Goal: Task Accomplishment & Management: Manage account settings

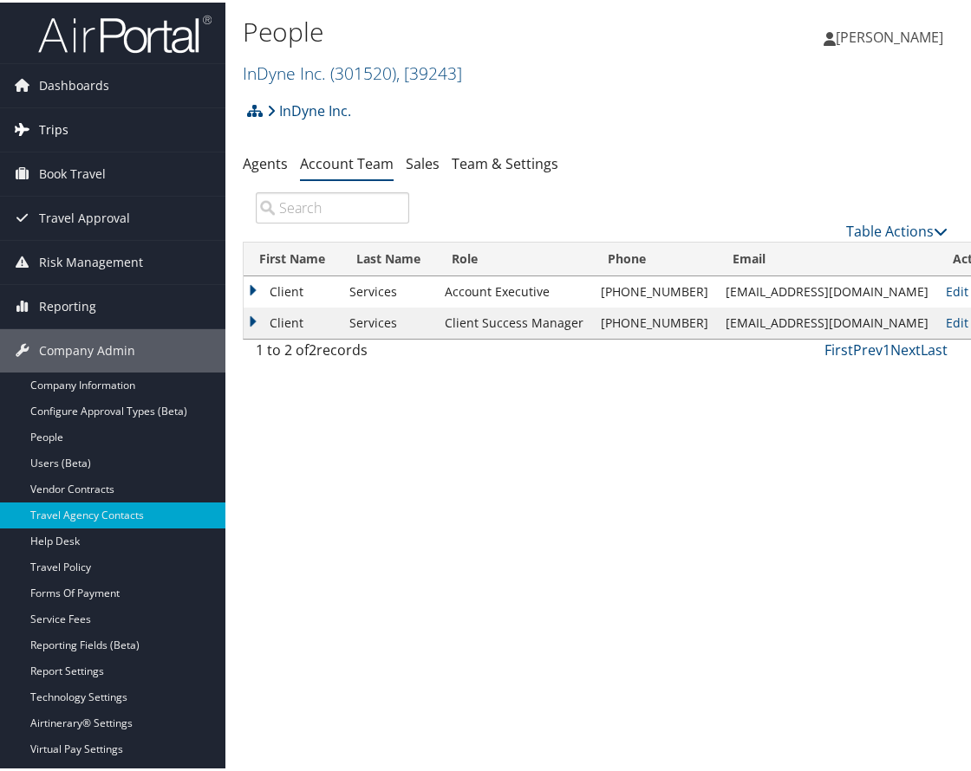
click at [114, 114] on link "Trips" at bounding box center [112, 127] width 225 height 43
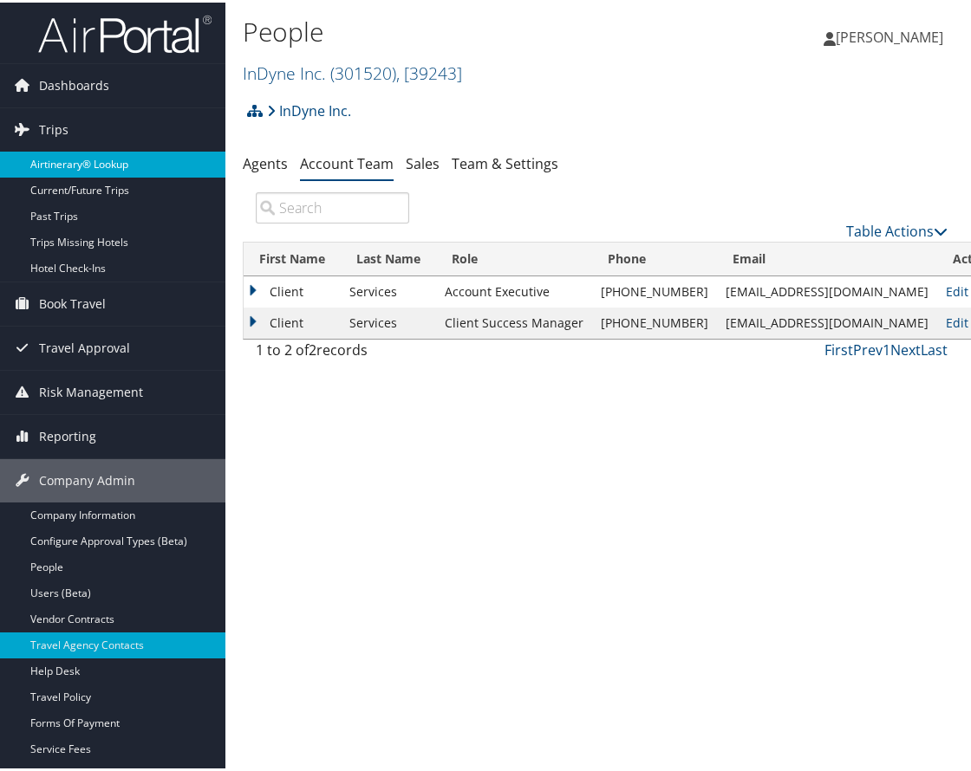
click at [88, 161] on link "Airtinerary® Lookup" at bounding box center [112, 162] width 225 height 26
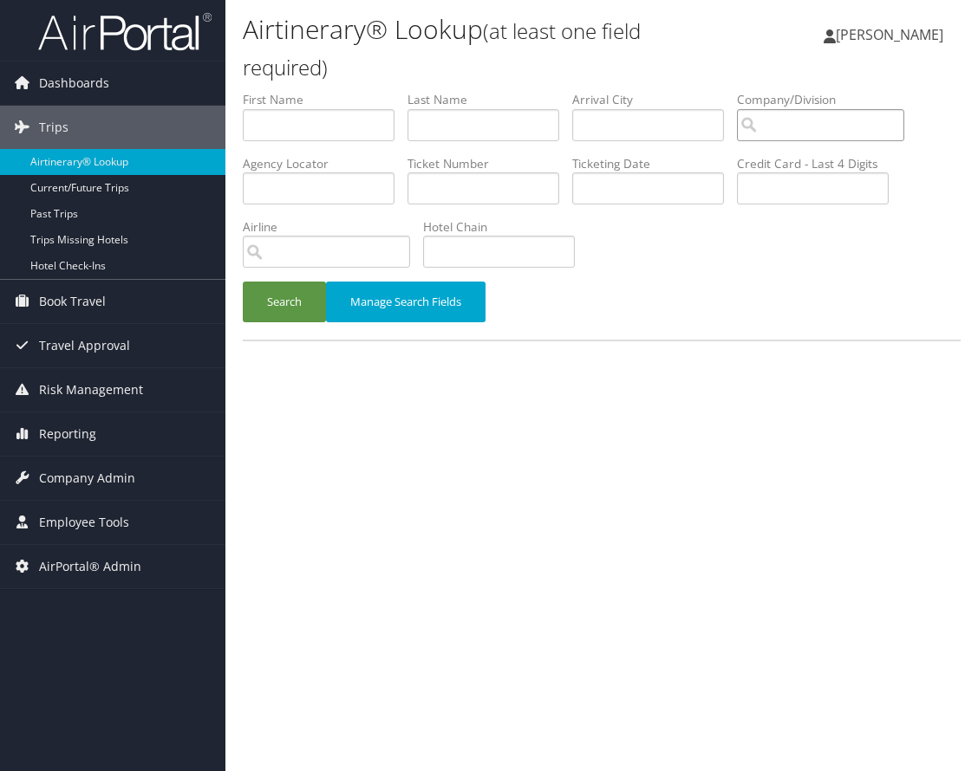
click at [784, 126] on input "search" at bounding box center [820, 125] width 167 height 32
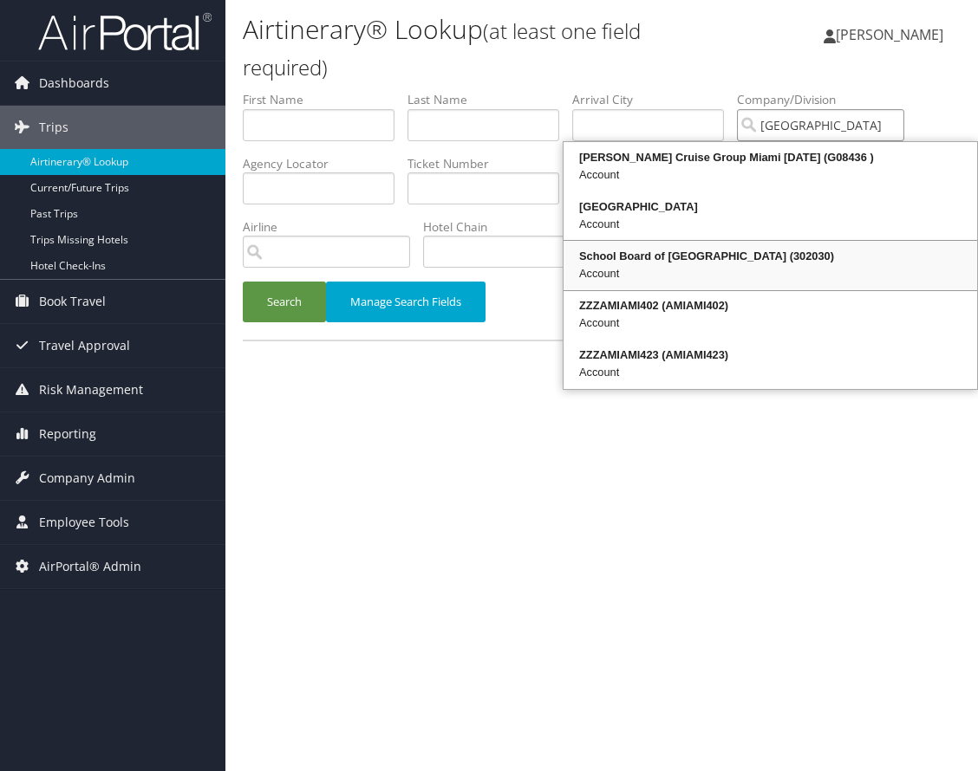
click at [682, 265] on div "Account" at bounding box center [770, 273] width 408 height 17
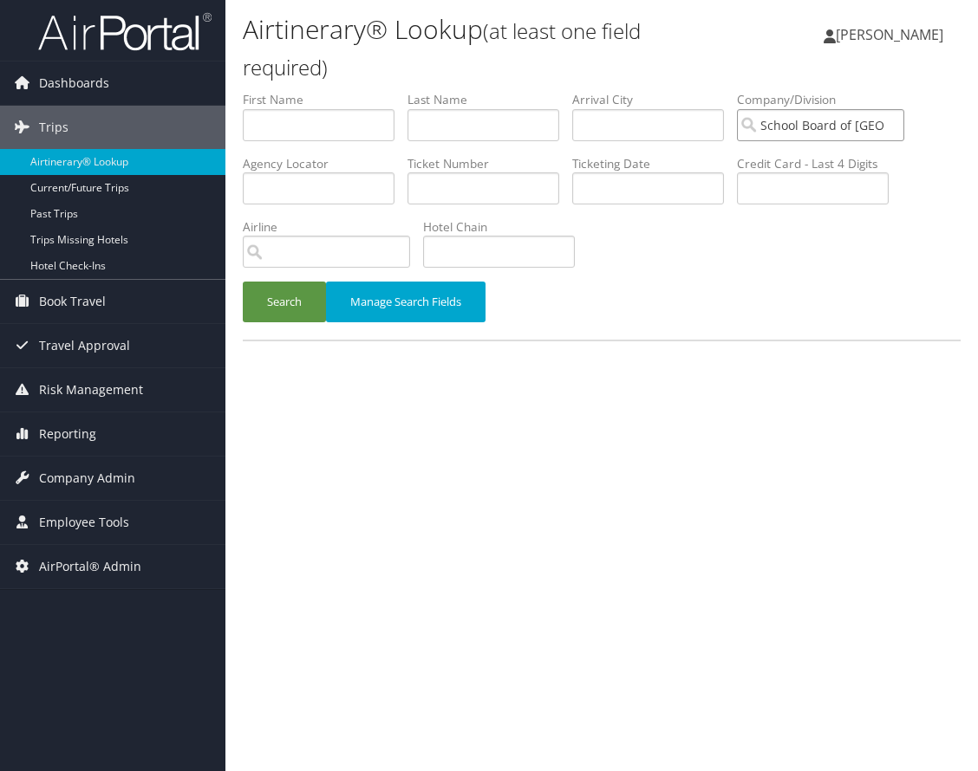
type input "School Board of Miami Dade County"
click at [452, 123] on input "text" at bounding box center [483, 125] width 152 height 32
type input "guzman"
click at [289, 298] on button "Search" at bounding box center [284, 302] width 83 height 41
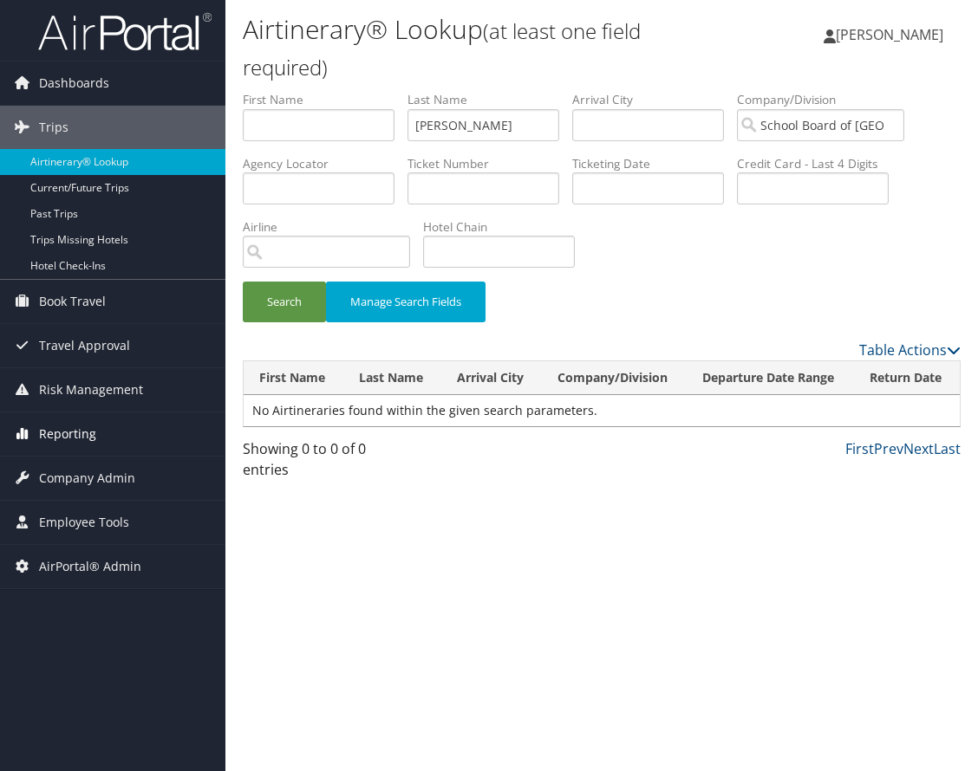
click at [86, 427] on span "Reporting" at bounding box center [67, 434] width 57 height 43
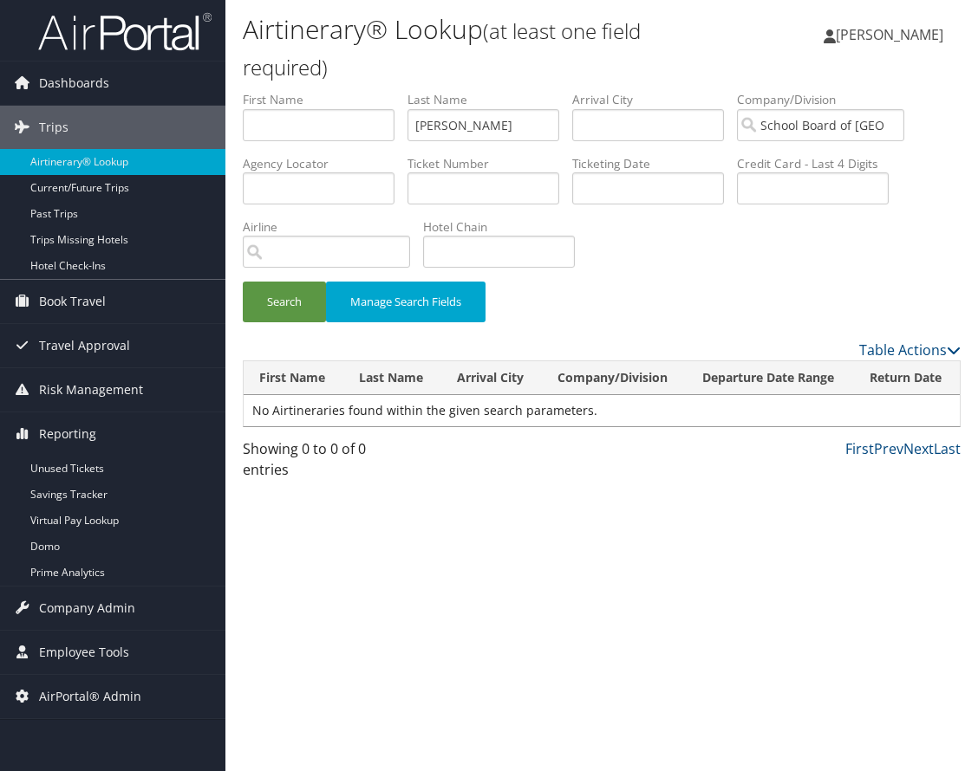
click at [403, 497] on div "Airtinerary® Lookup (at least one field required) Emily Drees Emily Drees My Se…" at bounding box center [601, 385] width 752 height 771
click at [107, 590] on span "Company Admin" at bounding box center [87, 608] width 96 height 43
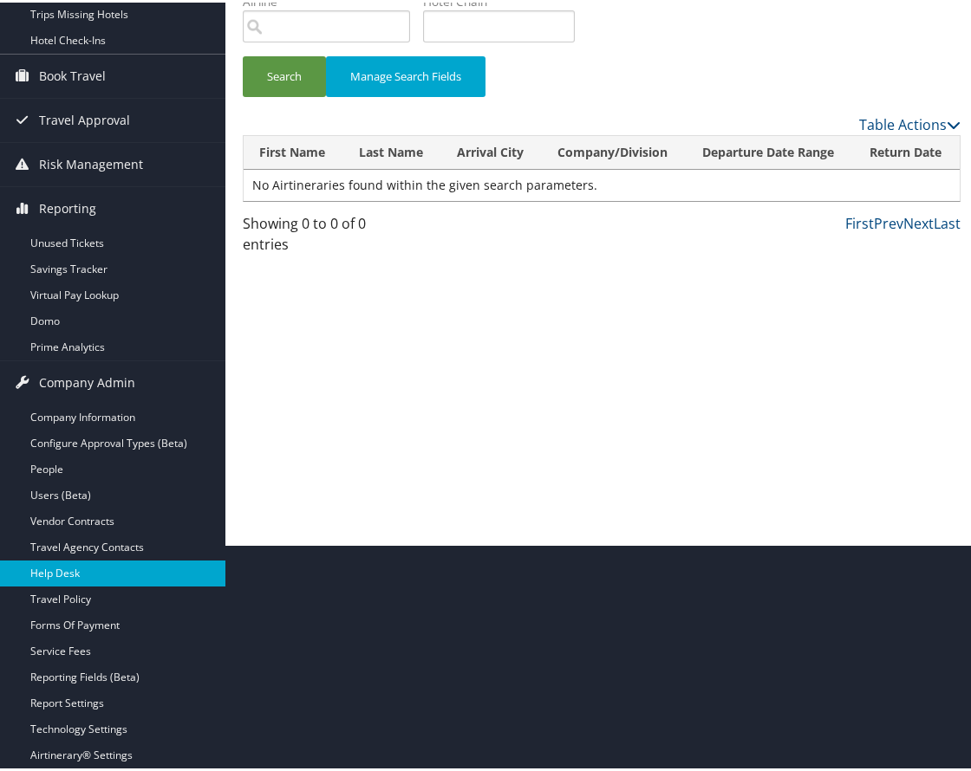
scroll to position [260, 0]
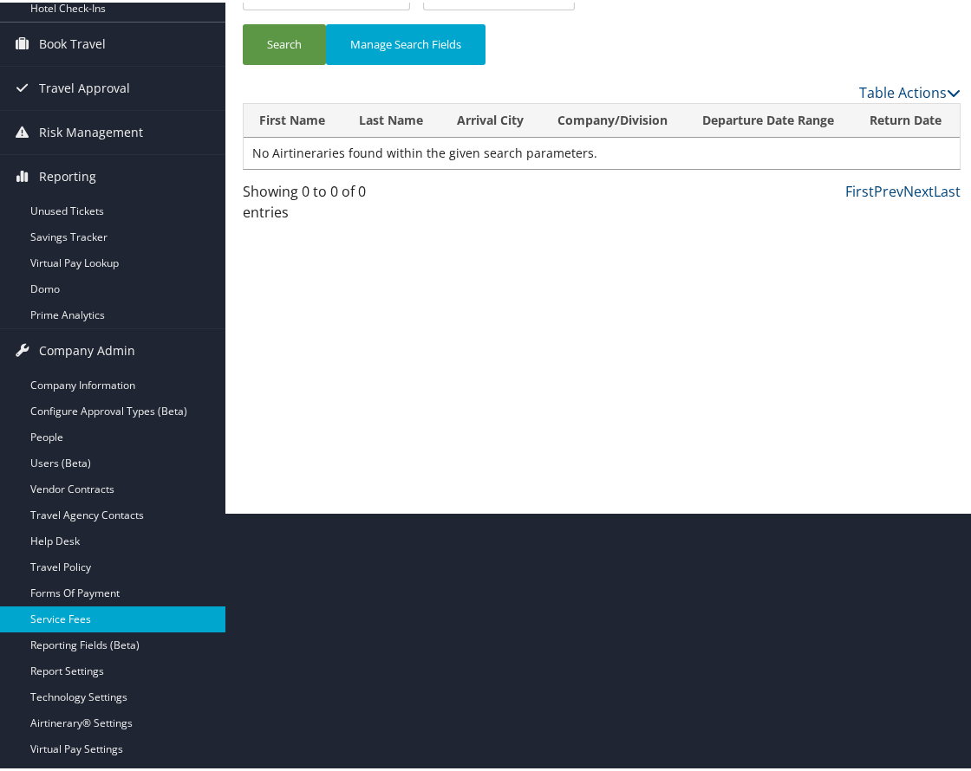
click at [112, 614] on link "Service Fees" at bounding box center [112, 617] width 225 height 26
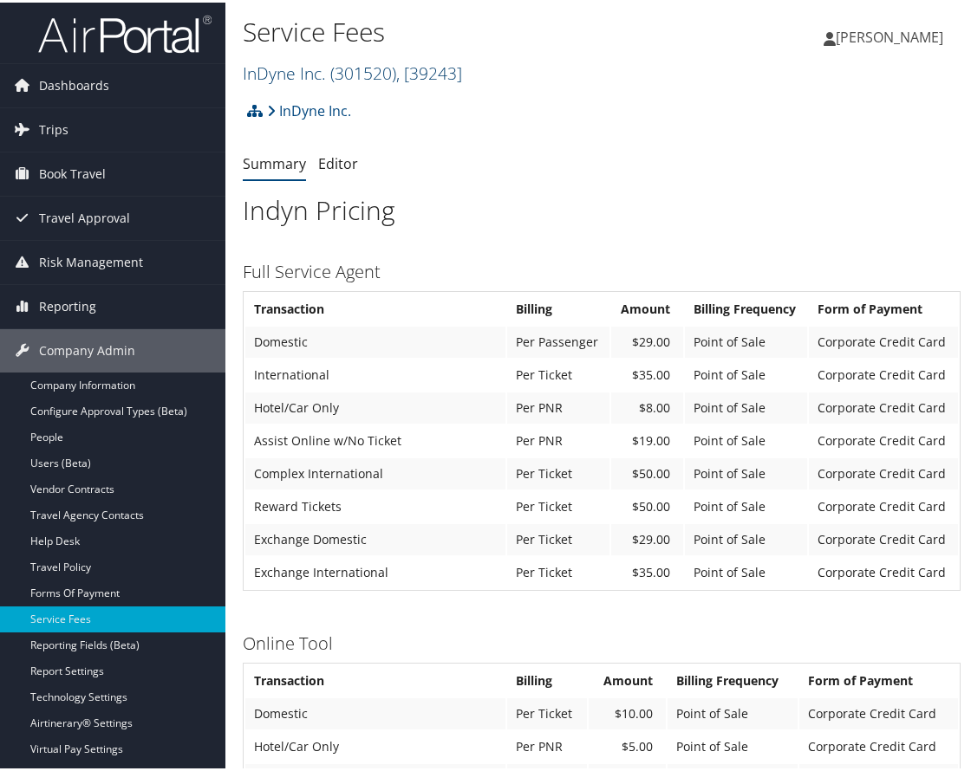
click at [337, 70] on span "( 301520 )" at bounding box center [363, 70] width 66 height 23
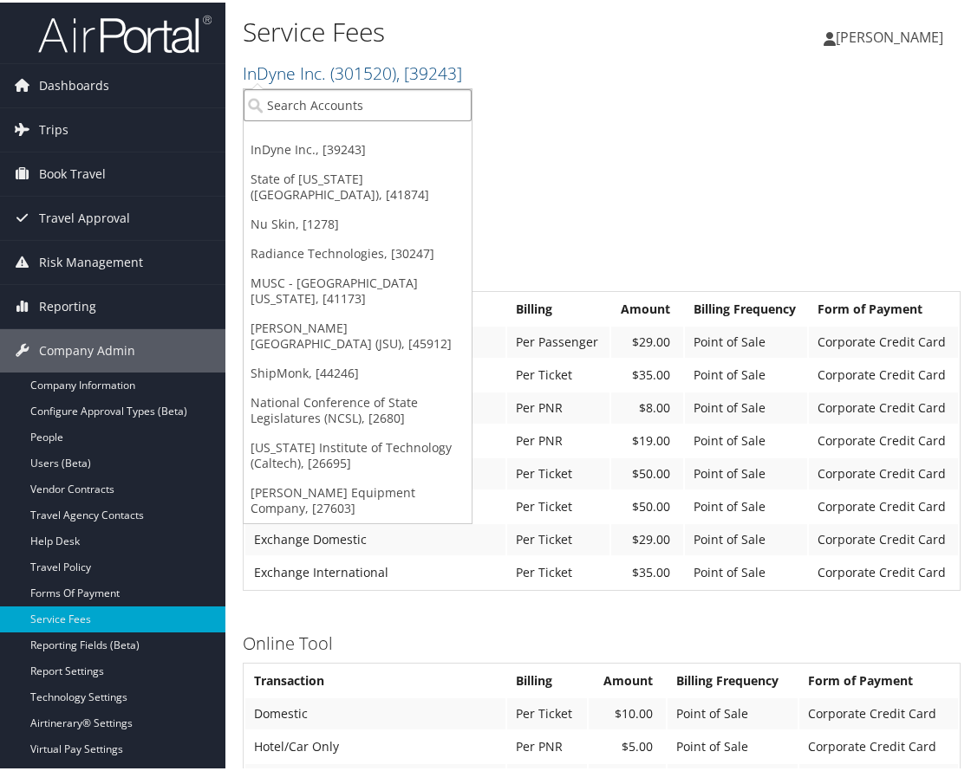
click at [315, 104] on input "search" at bounding box center [358, 103] width 228 height 32
type input "prolo"
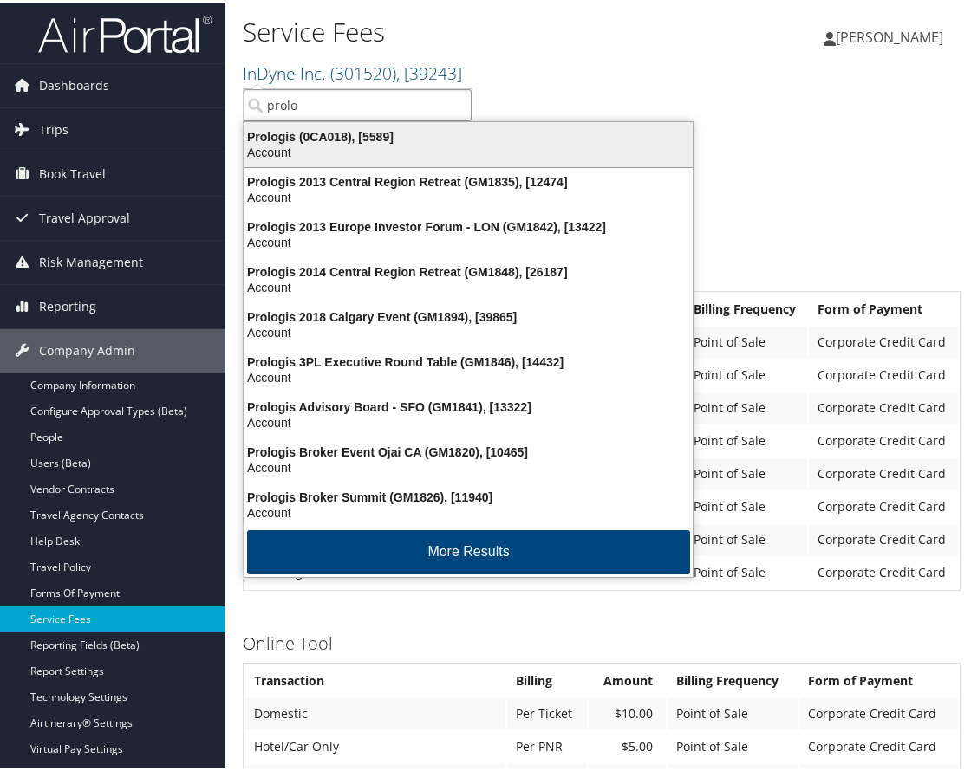
click at [348, 143] on div "Account" at bounding box center [468, 150] width 469 height 16
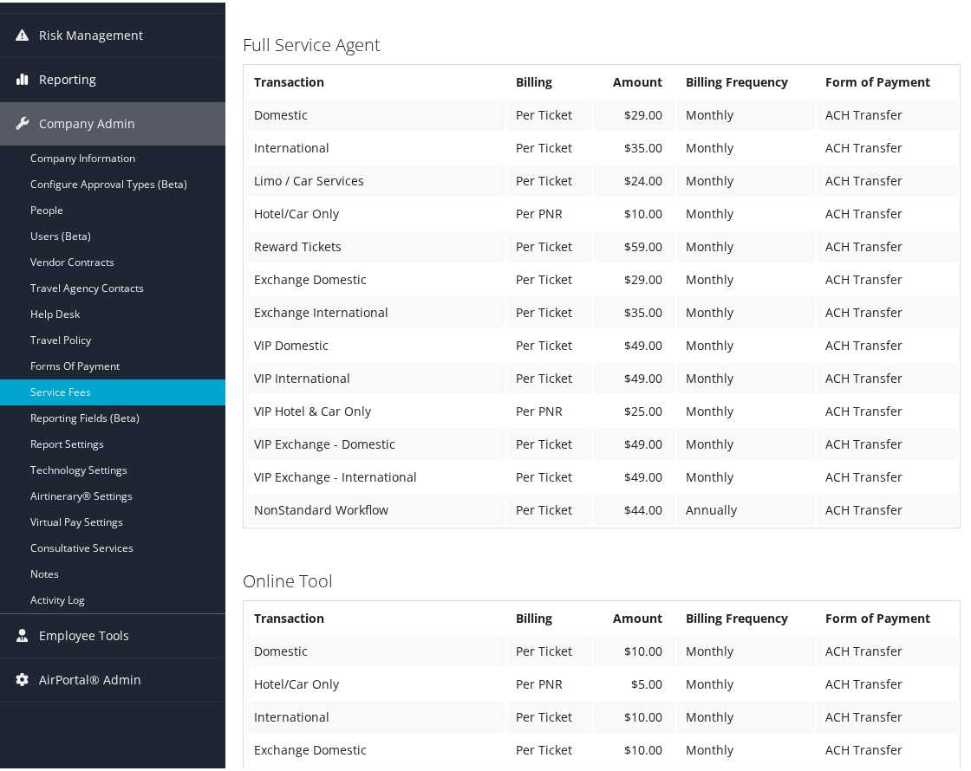
scroll to position [173, 0]
